Goal: Information Seeking & Learning: Learn about a topic

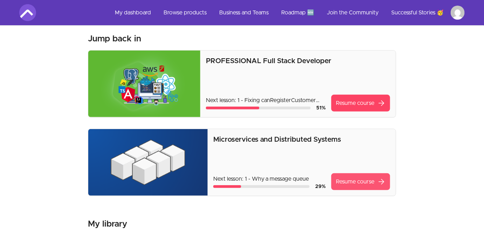
click at [354, 178] on link "Resume course arrow_forward" at bounding box center [361, 181] width 59 height 17
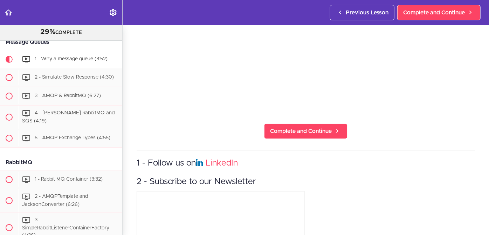
scroll to position [136, 0]
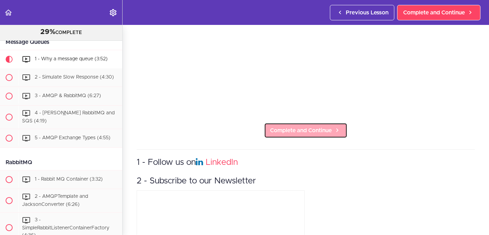
click at [299, 131] on span "Complete and Continue" at bounding box center [301, 130] width 62 height 8
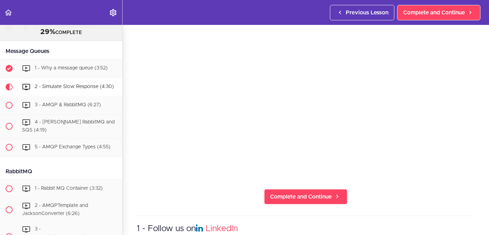
scroll to position [73, 0]
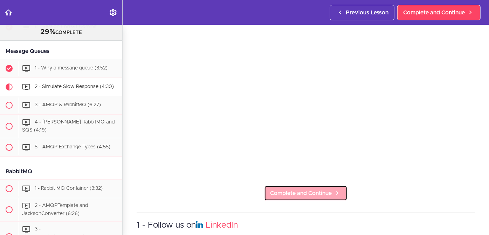
click at [297, 193] on span "Complete and Continue" at bounding box center [301, 193] width 62 height 8
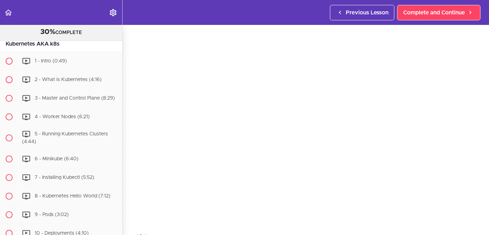
scroll to position [2225, 0]
drag, startPoint x: 55, startPoint y: 161, endPoint x: 132, endPoint y: 161, distance: 77.5
click at [132, 161] on div "3 - AMQP & RabbitMQ Links https://www.rabbitmq.com/tutorials/amqp-concepts.html…" at bounding box center [306, 104] width 367 height 210
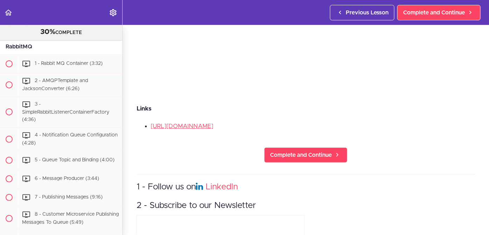
scroll to position [155, 0]
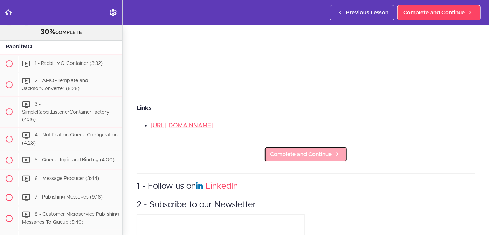
click at [289, 150] on span "Complete and Continue" at bounding box center [301, 154] width 62 height 8
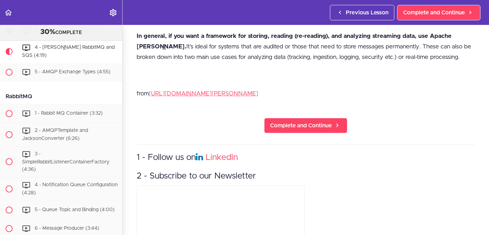
scroll to position [747, 0]
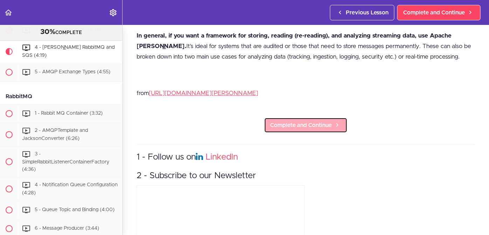
click at [294, 121] on span "Complete and Continue" at bounding box center [301, 125] width 62 height 8
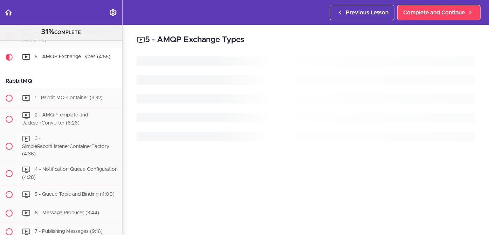
scroll to position [1375, 0]
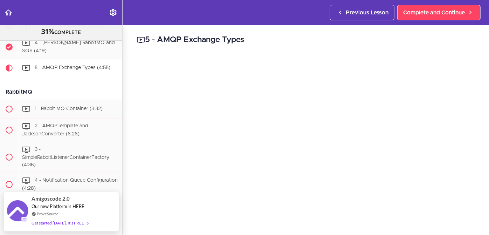
scroll to position [1360, 0]
click at [67, 59] on div "4 - Kafka RabbitMQ and SQS (4:19)" at bounding box center [70, 47] width 104 height 23
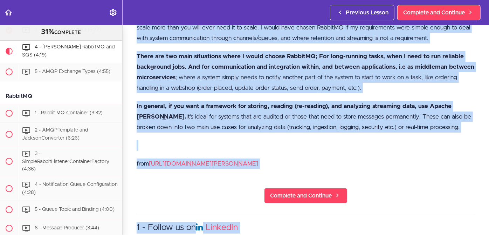
scroll to position [703, 0]
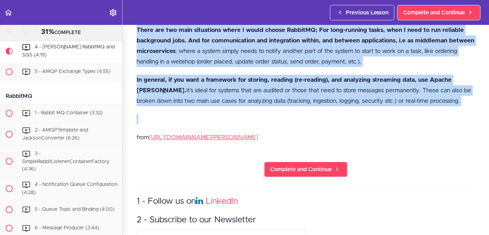
drag, startPoint x: 137, startPoint y: 101, endPoint x: 236, endPoint y: 109, distance: 99.2
copy div "RabbitMQ is a solid, general-purpose message broker that supports several proto…"
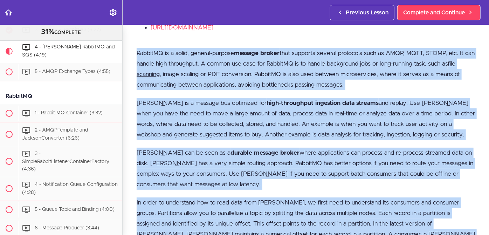
scroll to position [279, 0]
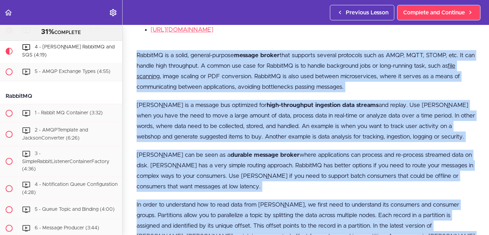
click at [228, 84] on p "RabbitMQ is a solid, general-purpose message broker that supports several proto…" at bounding box center [306, 71] width 339 height 42
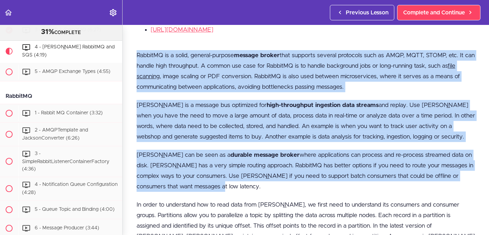
drag, startPoint x: 137, startPoint y: 49, endPoint x: 209, endPoint y: 181, distance: 150.2
copy div "RabbitMQ is a solid, general-purpose message broker that supports several proto…"
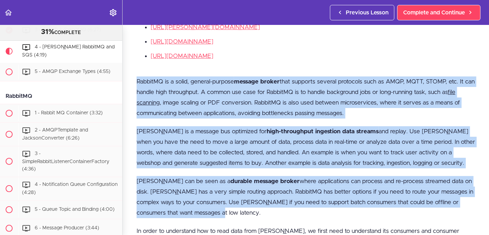
scroll to position [253, 0]
